Goal: Task Accomplishment & Management: Manage account settings

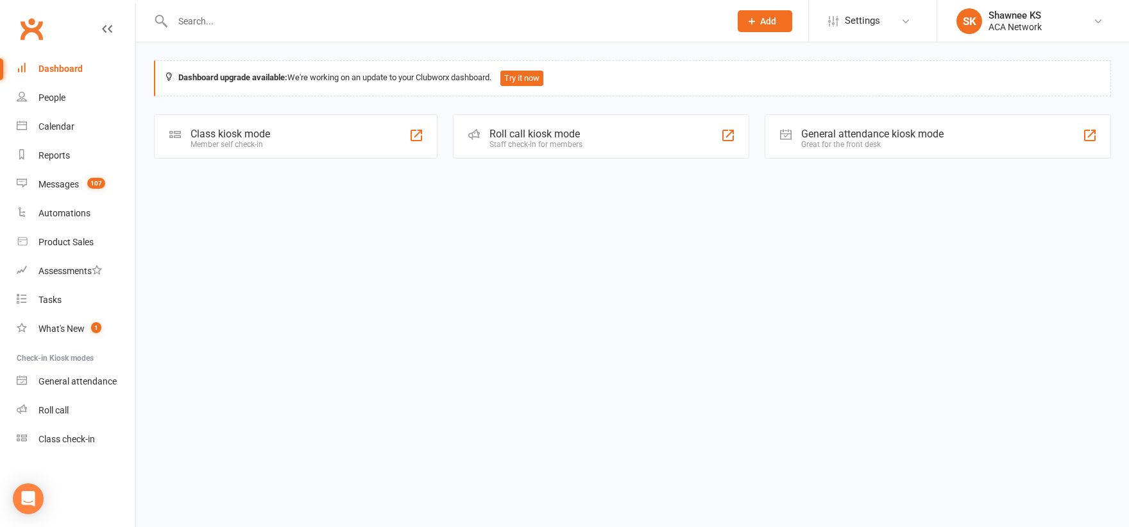
click at [217, 23] on input "text" at bounding box center [445, 21] width 552 height 18
click at [242, 21] on input "[PERSON_NAME]" at bounding box center [445, 21] width 552 height 18
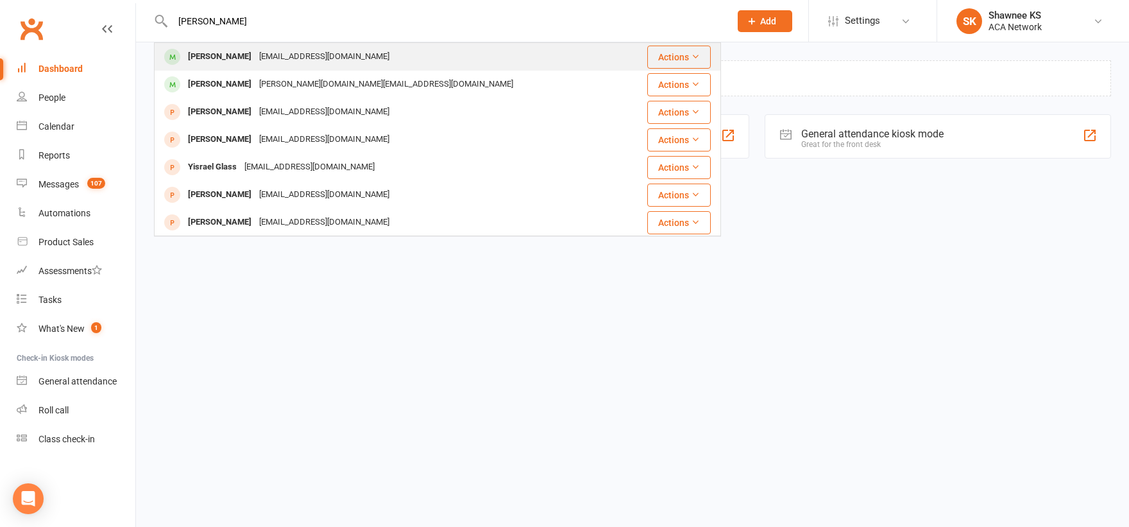
type input "[PERSON_NAME]"
click at [243, 55] on div "[PERSON_NAME]" at bounding box center [219, 56] width 71 height 19
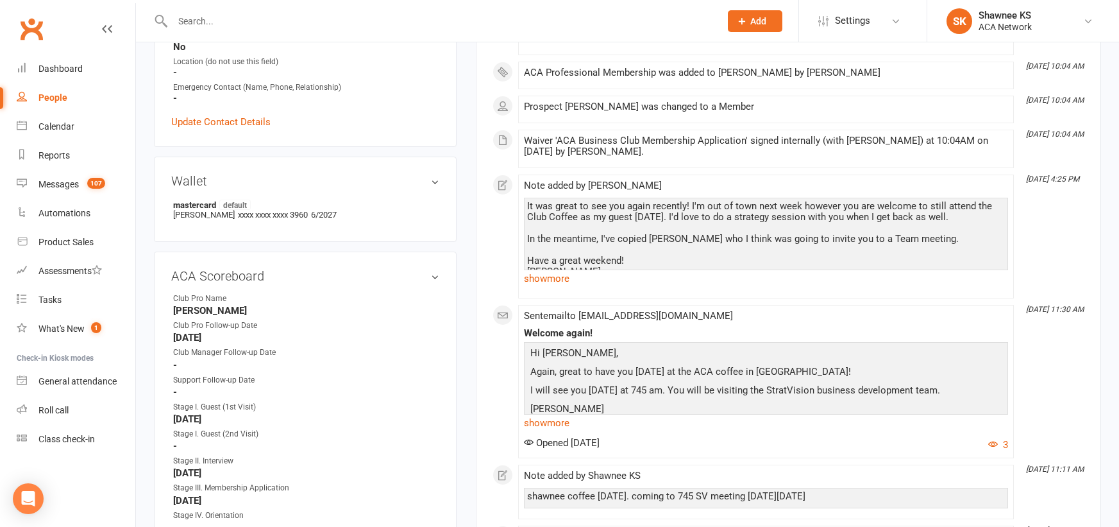
scroll to position [539, 0]
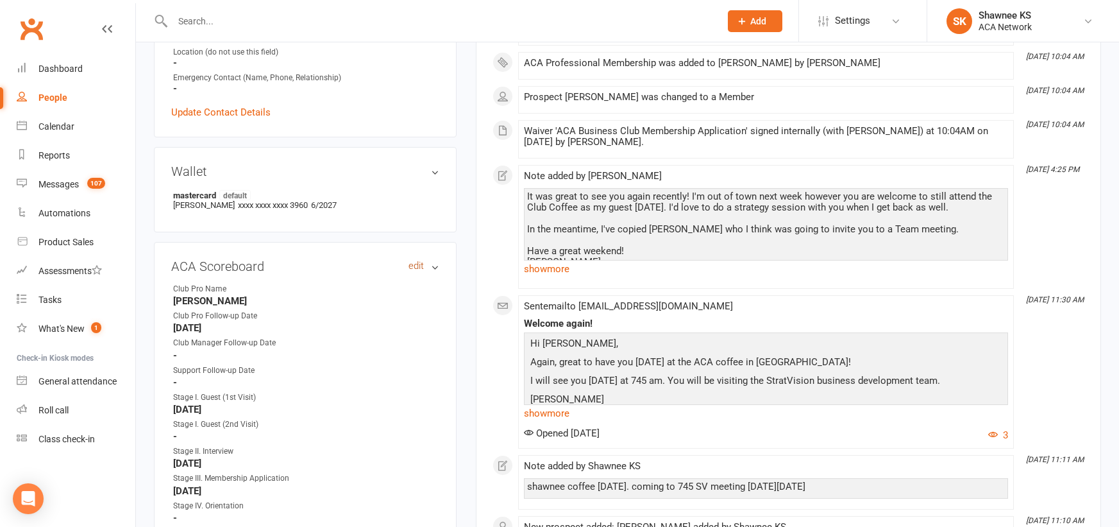
click at [420, 264] on link "edit" at bounding box center [416, 265] width 15 height 11
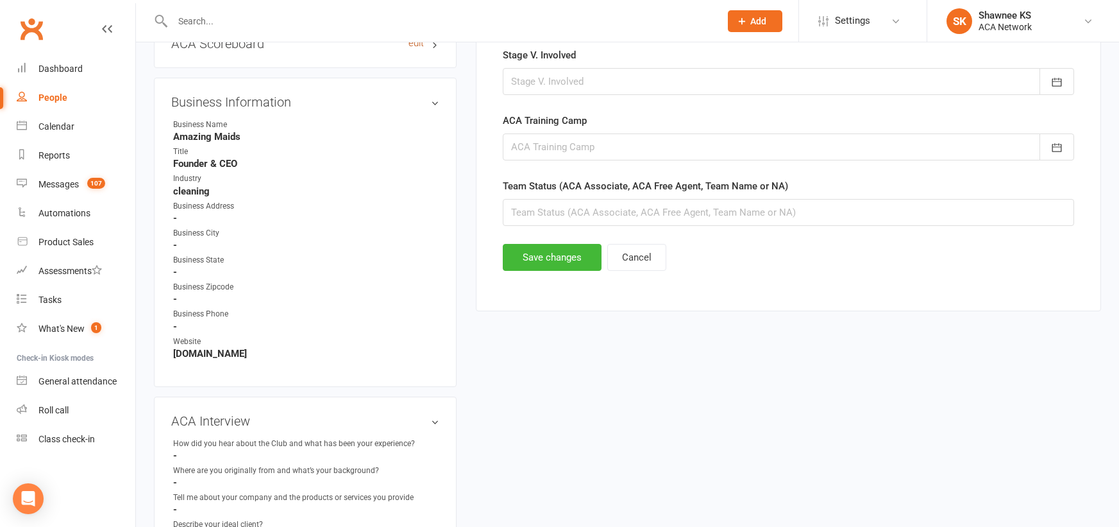
scroll to position [766, 0]
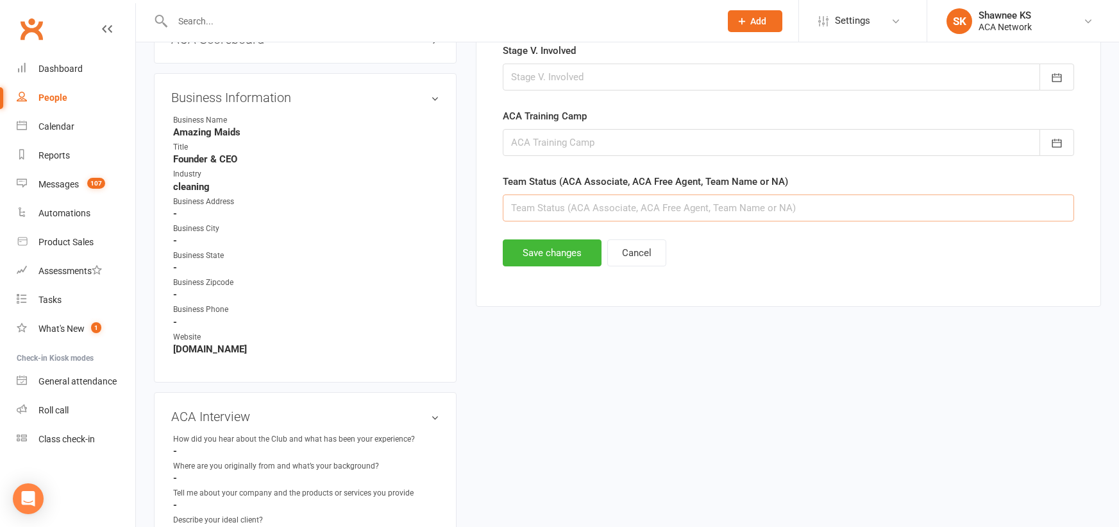
click at [609, 205] on input "text" at bounding box center [789, 207] width 572 height 27
type input "StratVision"
click at [565, 253] on button "Save changes" at bounding box center [552, 252] width 99 height 27
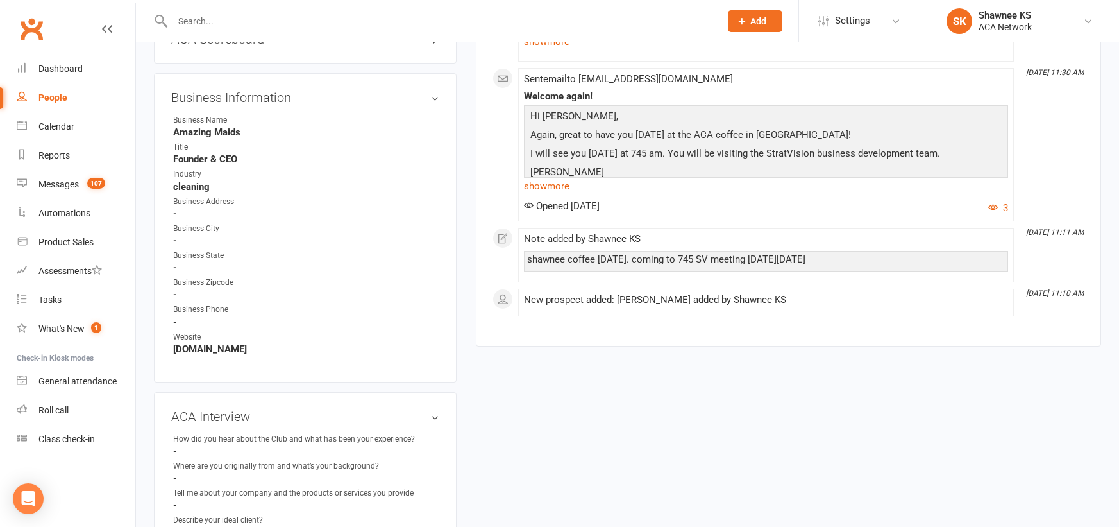
scroll to position [305, 0]
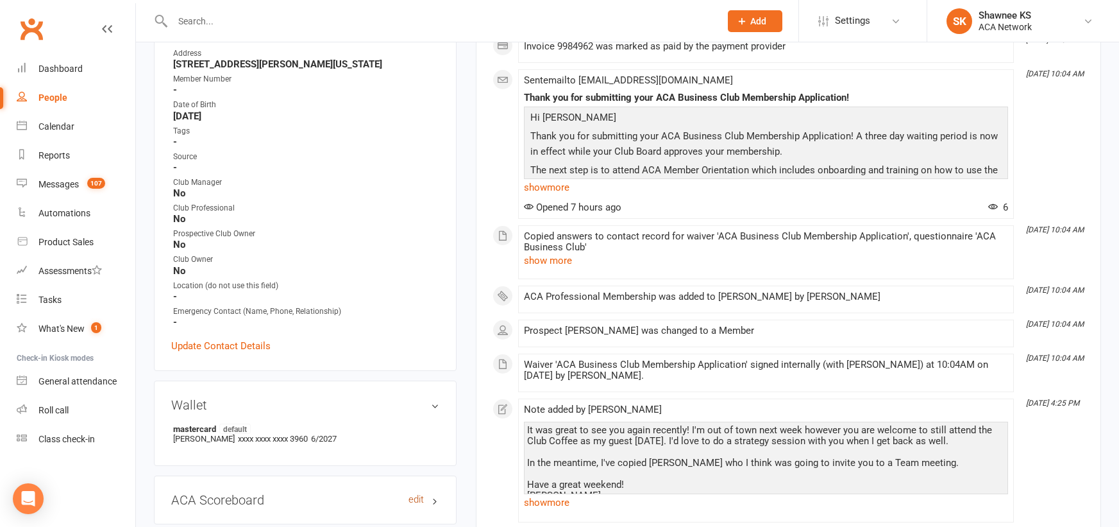
click at [416, 500] on link "edit" at bounding box center [416, 499] width 15 height 11
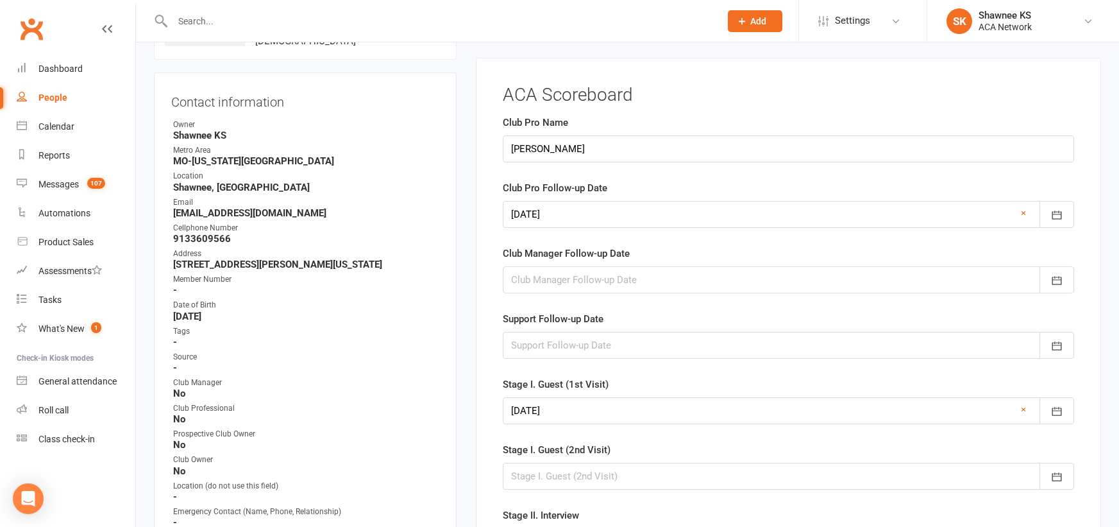
scroll to position [99, 0]
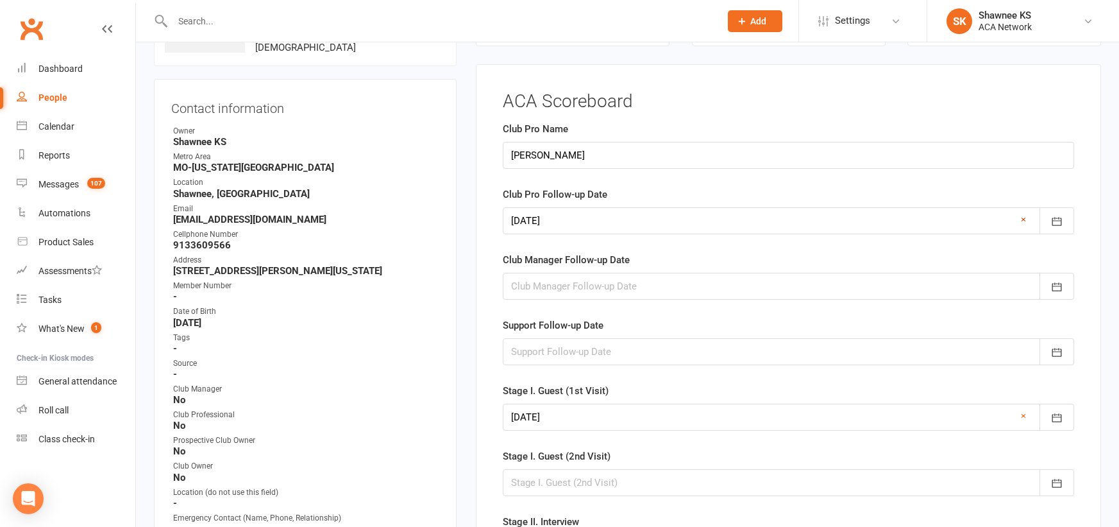
click at [1023, 217] on link "×" at bounding box center [1023, 219] width 5 height 15
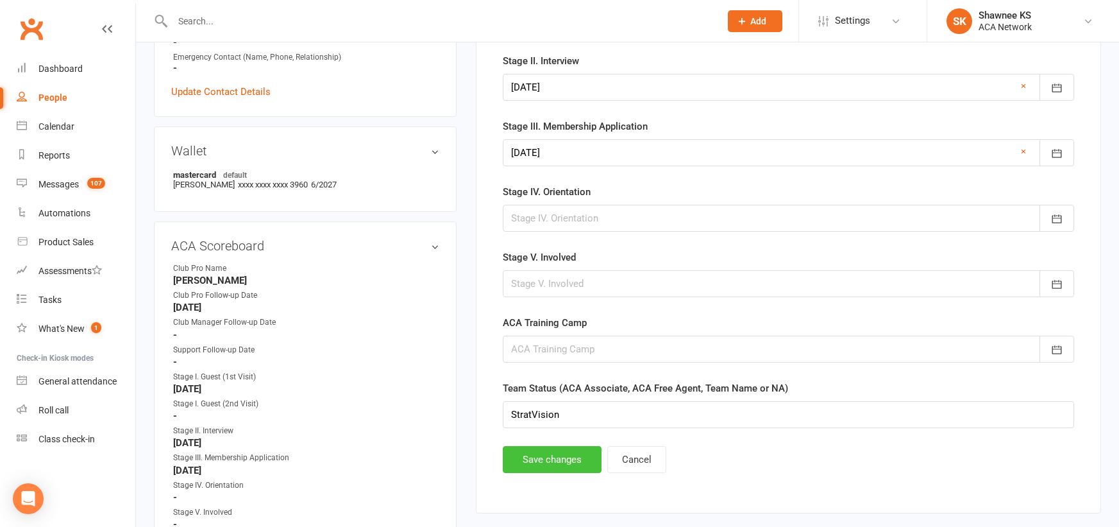
click at [556, 450] on button "Save changes" at bounding box center [552, 459] width 99 height 27
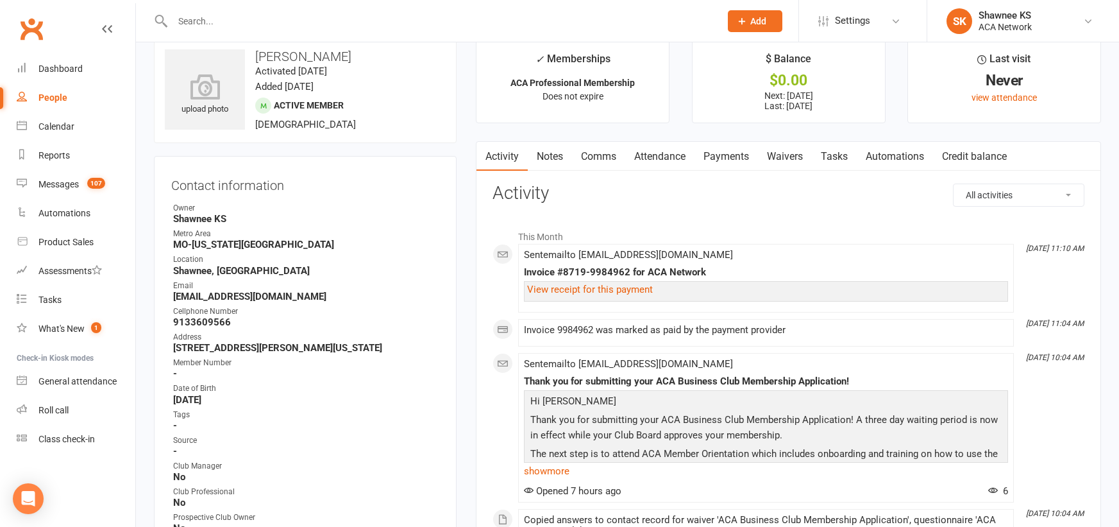
scroll to position [0, 0]
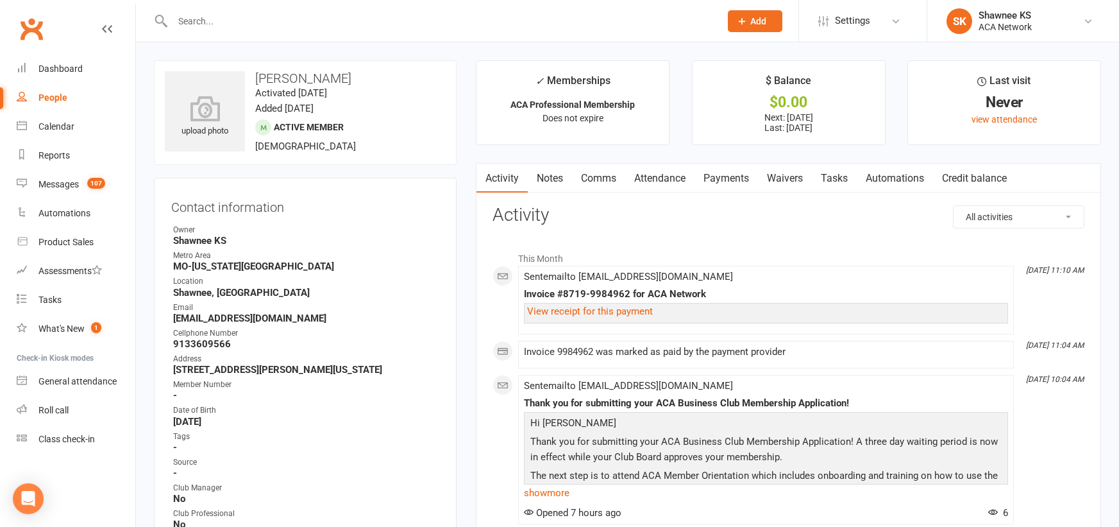
click at [611, 180] on link "Comms" at bounding box center [598, 179] width 53 height 30
